Goal: Find specific fact: Find contact information

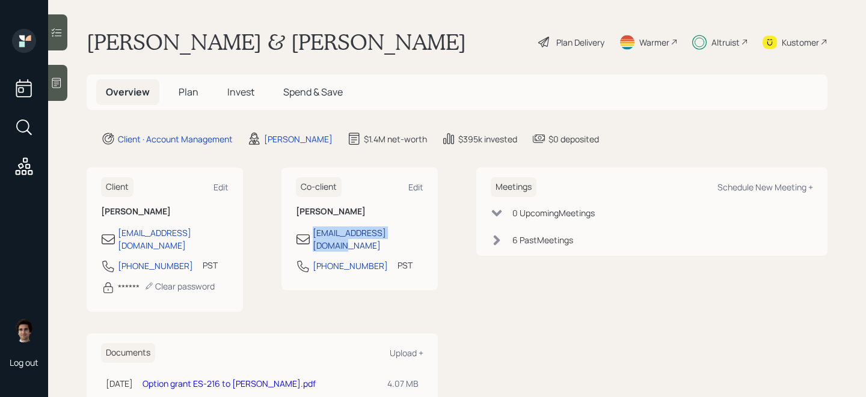
drag, startPoint x: 423, startPoint y: 235, endPoint x: 313, endPoint y: 233, distance: 109.4
click at [313, 233] on div "[EMAIL_ADDRESS][DOMAIN_NAME]" at bounding box center [359, 239] width 127 height 25
copy div "[EMAIL_ADDRESS][DOMAIN_NAME]"
